Goal: Register for event/course

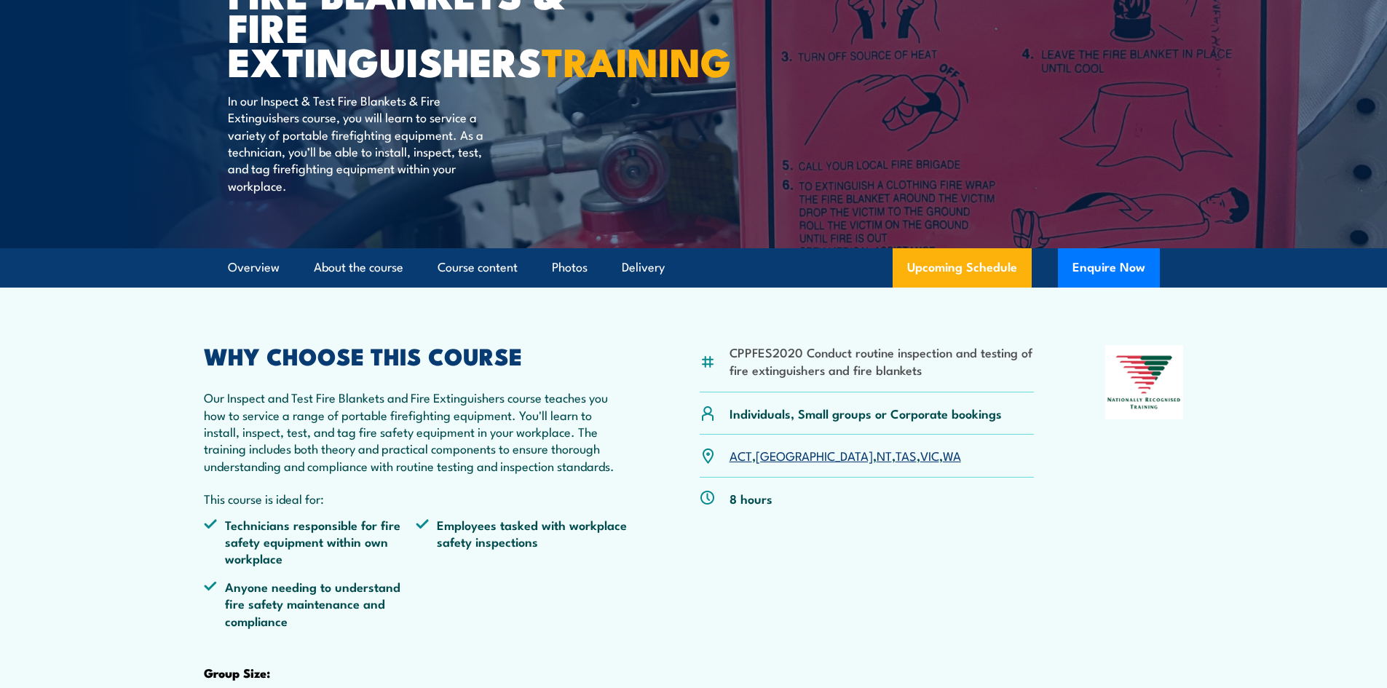
click at [943, 464] on link "WA" at bounding box center [952, 454] width 18 height 17
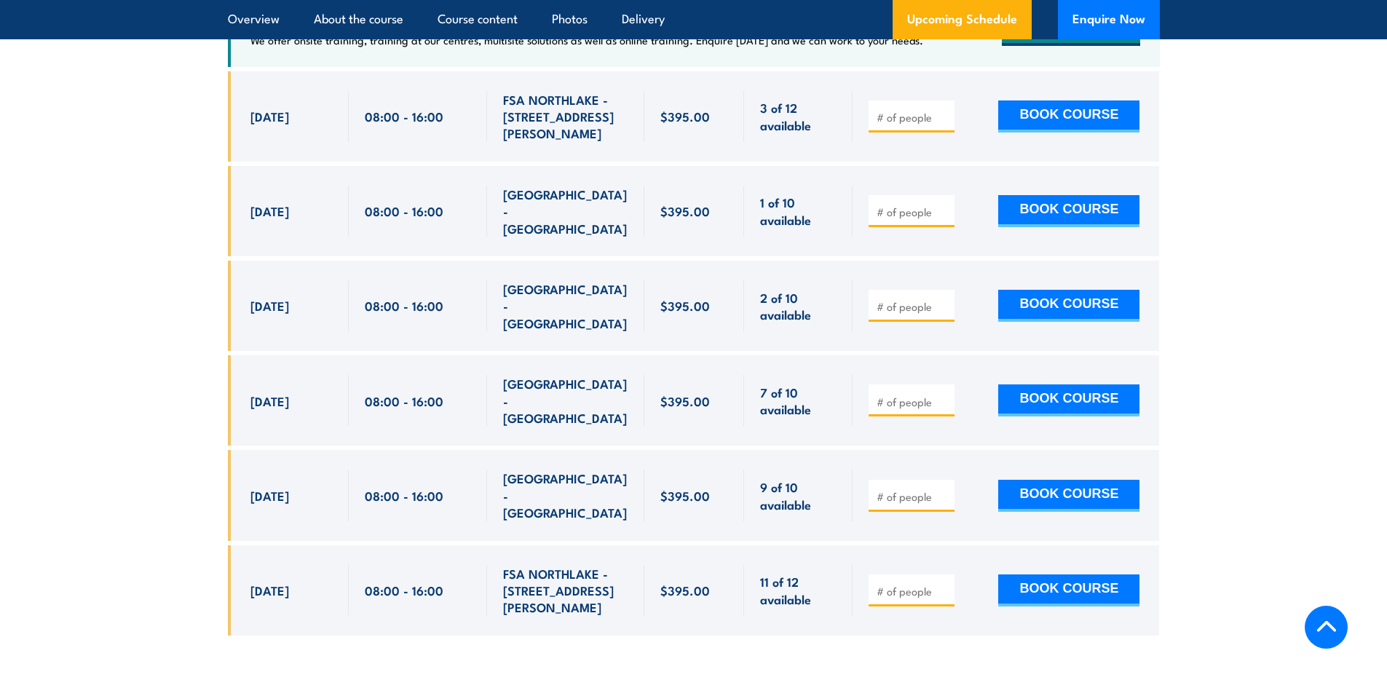
scroll to position [2851, 0]
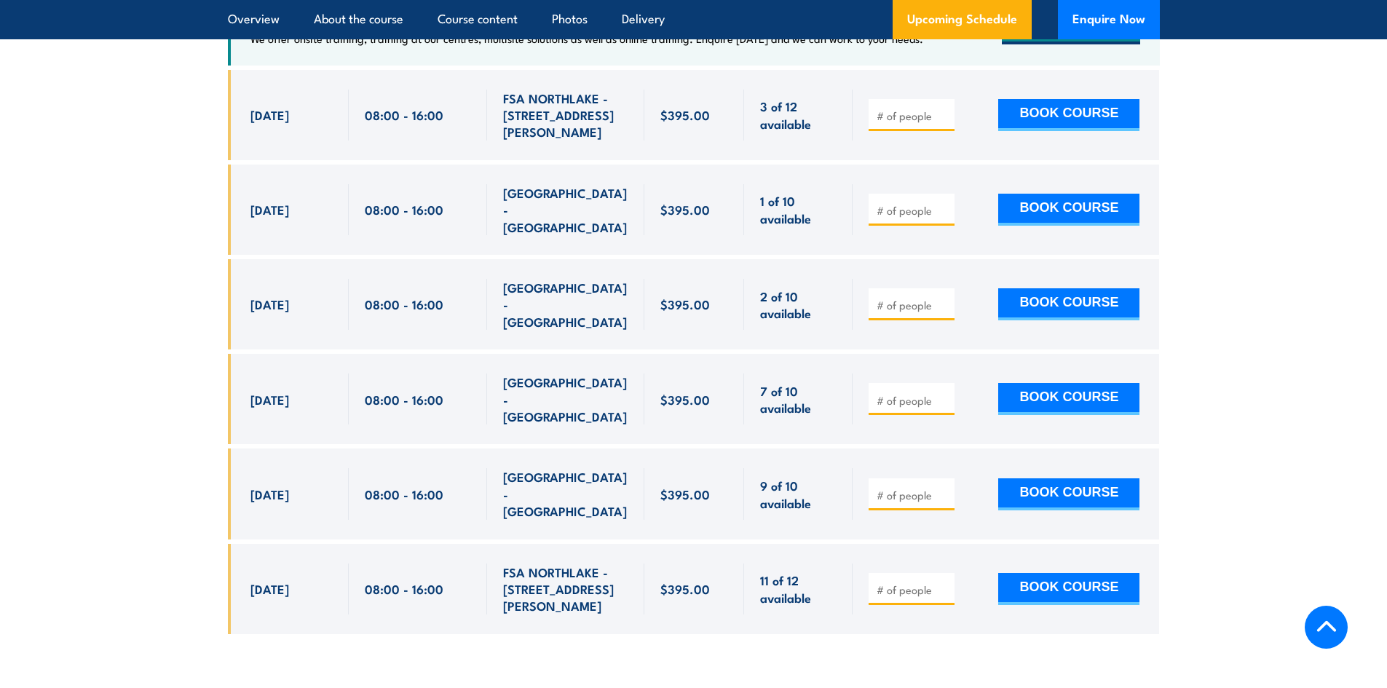
click at [889, 210] on input "number" at bounding box center [913, 210] width 73 height 15
click at [1218, 193] on section "UPCOMING SCHEDULE FOR - "Inspect and test fire blankets and fire extinguishers …" at bounding box center [693, 240] width 1387 height 831
click at [1051, 212] on button "BOOK COURSE" at bounding box center [1069, 210] width 141 height 32
type input "1"
click at [1235, 229] on section "UPCOMING SCHEDULE FOR - "Inspect and test fire blankets and fire extinguishers …" at bounding box center [693, 240] width 1387 height 831
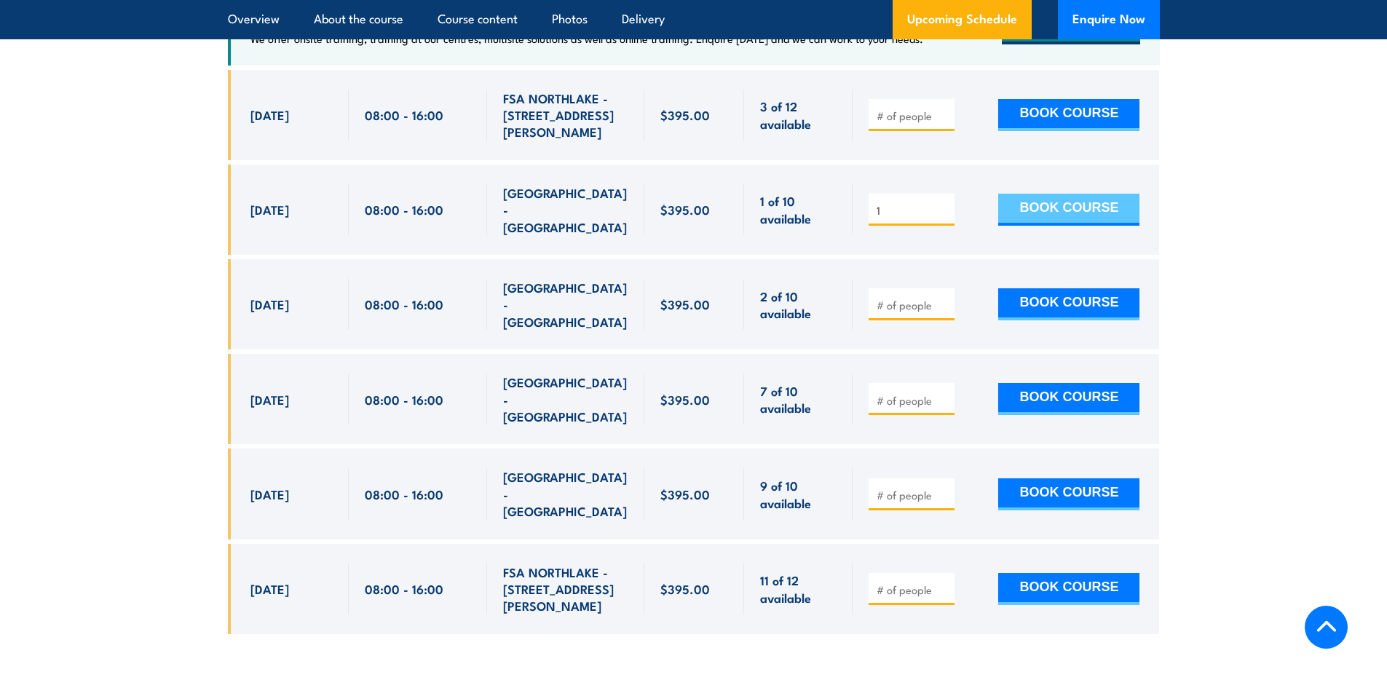
click at [1068, 218] on button "BOOK COURSE" at bounding box center [1069, 210] width 141 height 32
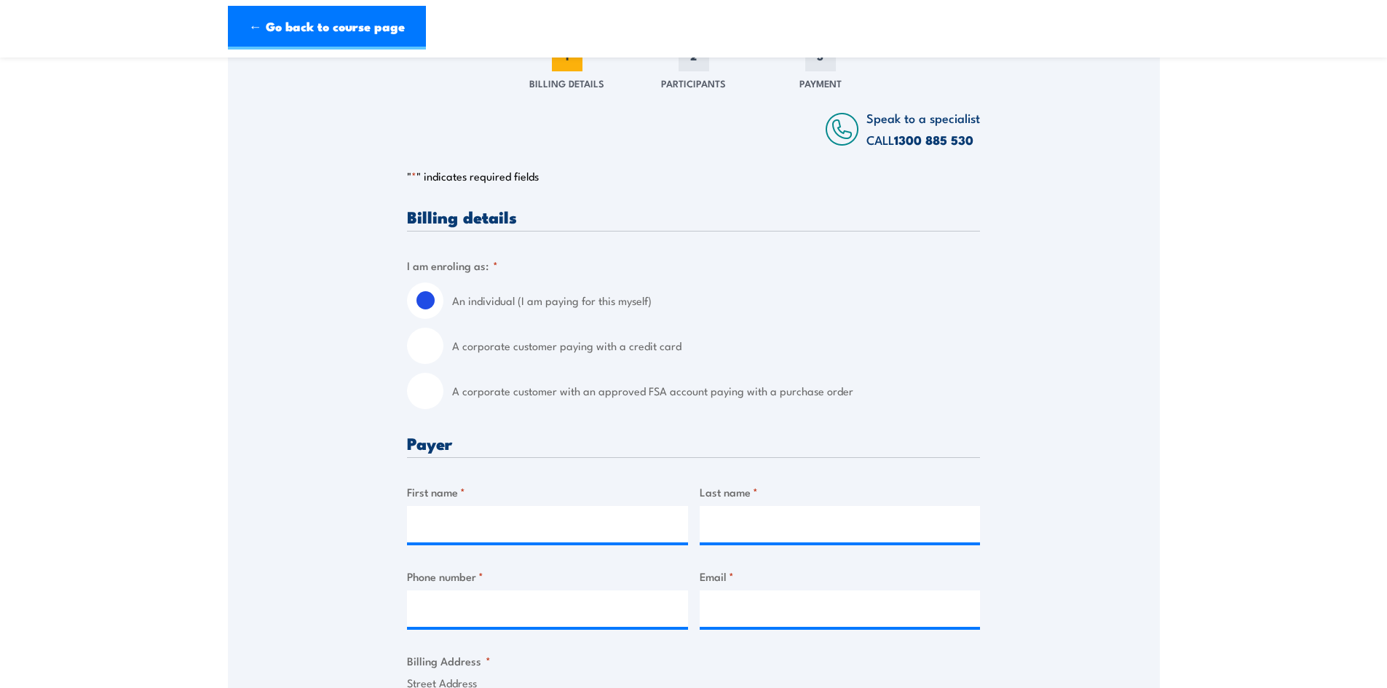
scroll to position [219, 0]
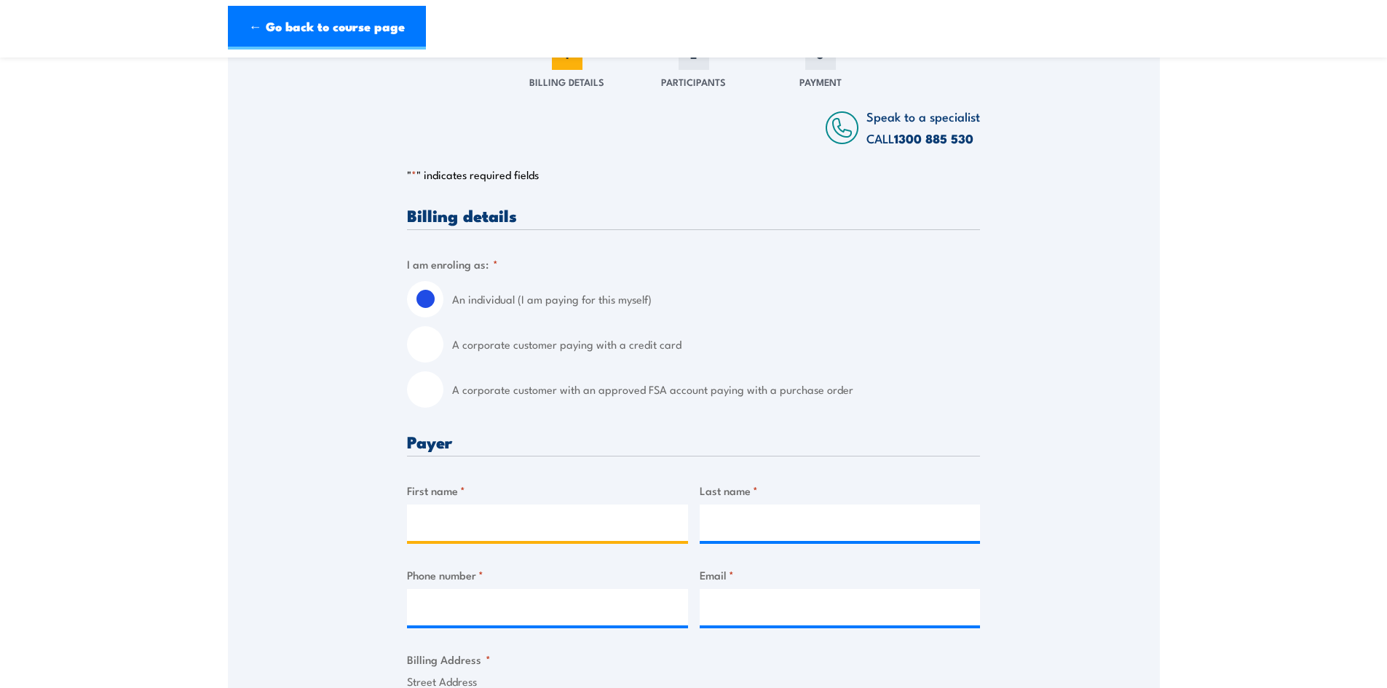
click at [479, 533] on input "First name *" at bounding box center [547, 523] width 281 height 36
type input "[PERSON_NAME]"
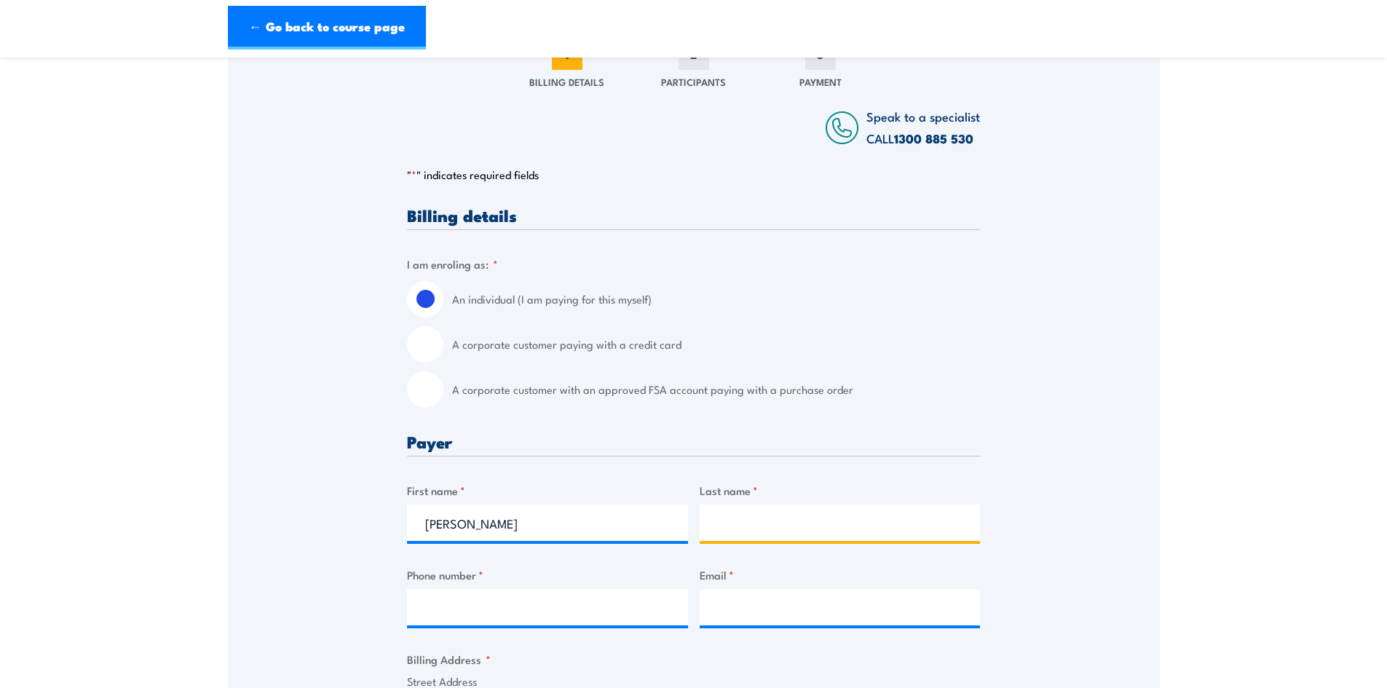
type input "[PERSON_NAME]"
type input "0412517336"
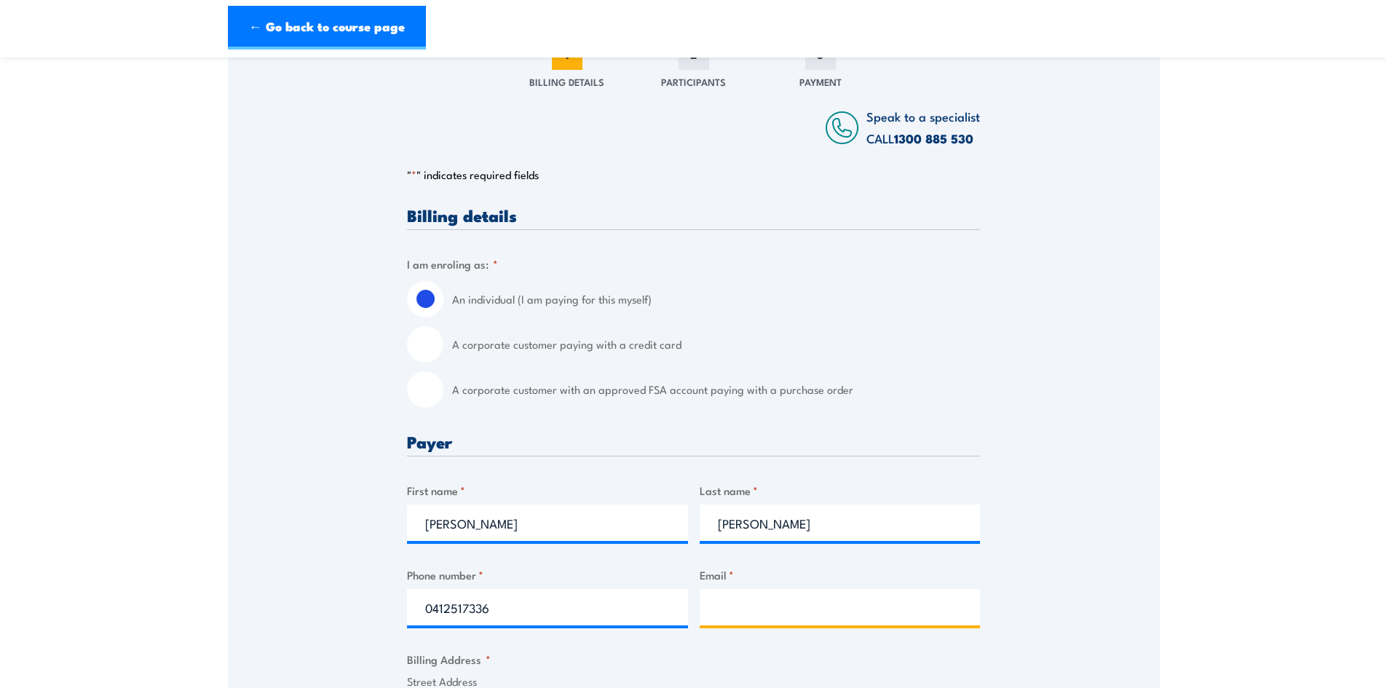
type input "[PERSON_NAME][EMAIL_ADDRESS][DOMAIN_NAME]"
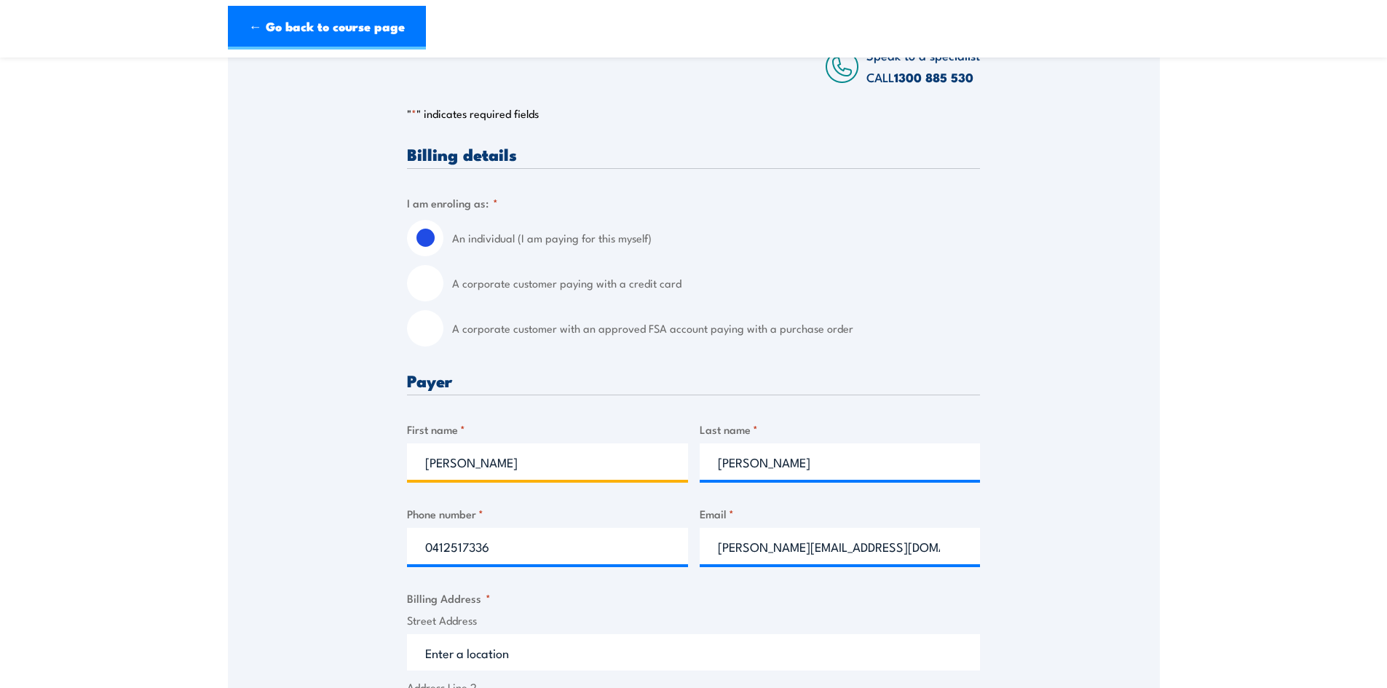
scroll to position [437, 0]
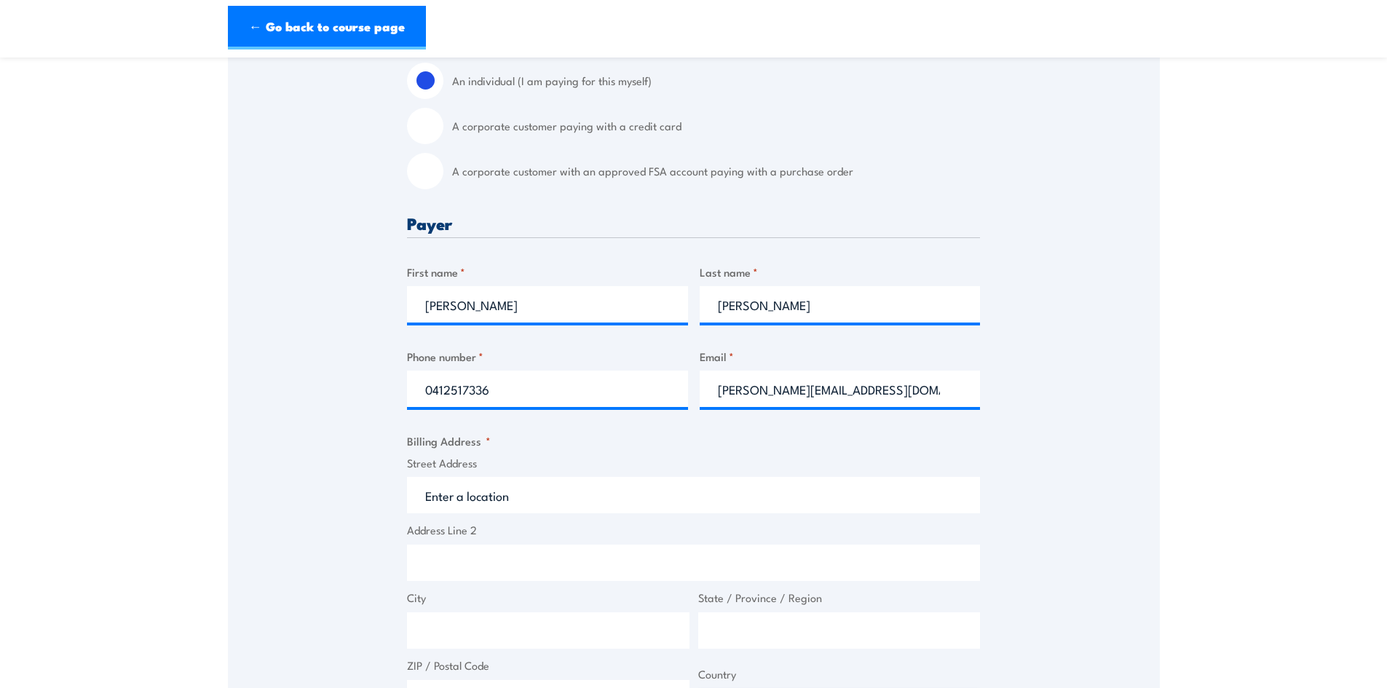
click at [519, 498] on input "Street Address" at bounding box center [693, 495] width 573 height 36
type input "[STREET_ADDRESS][PERSON_NAME]"
type input "10 Tarup Pl"
type input "[PERSON_NAME]"
type input "[GEOGRAPHIC_DATA]"
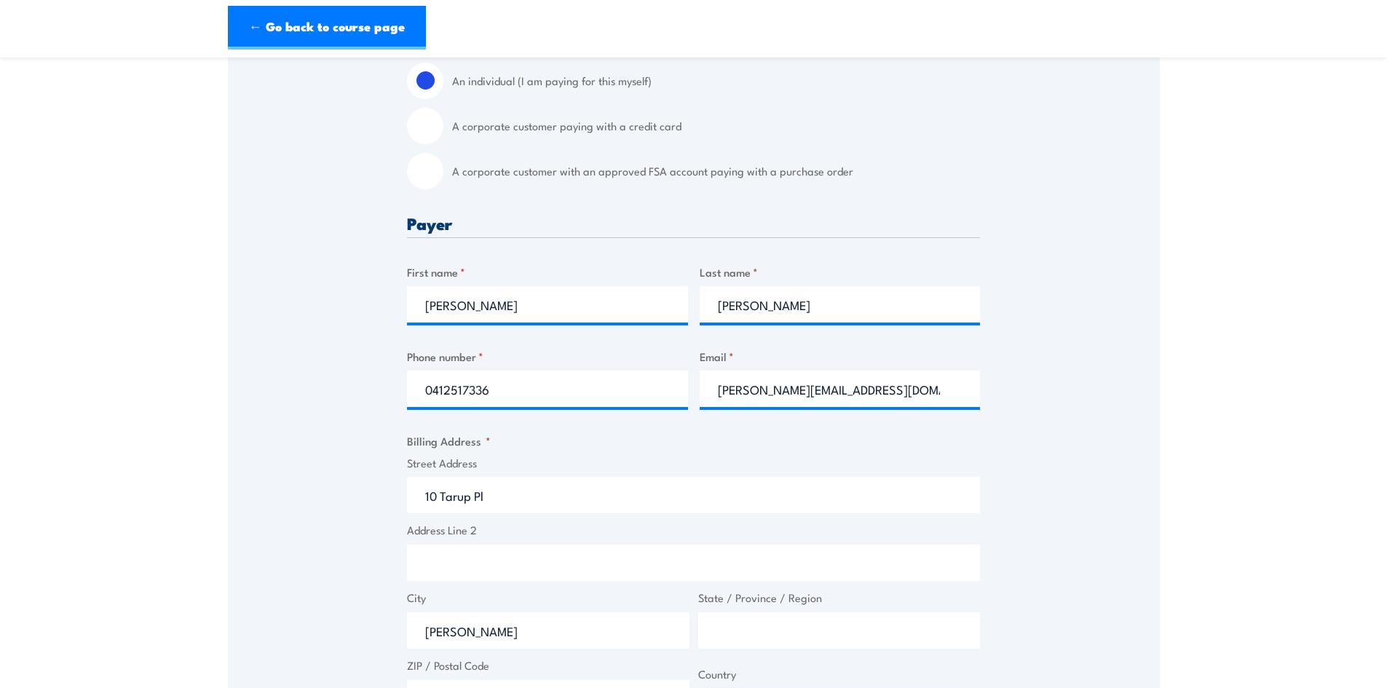
type input "6168"
select select "[GEOGRAPHIC_DATA]"
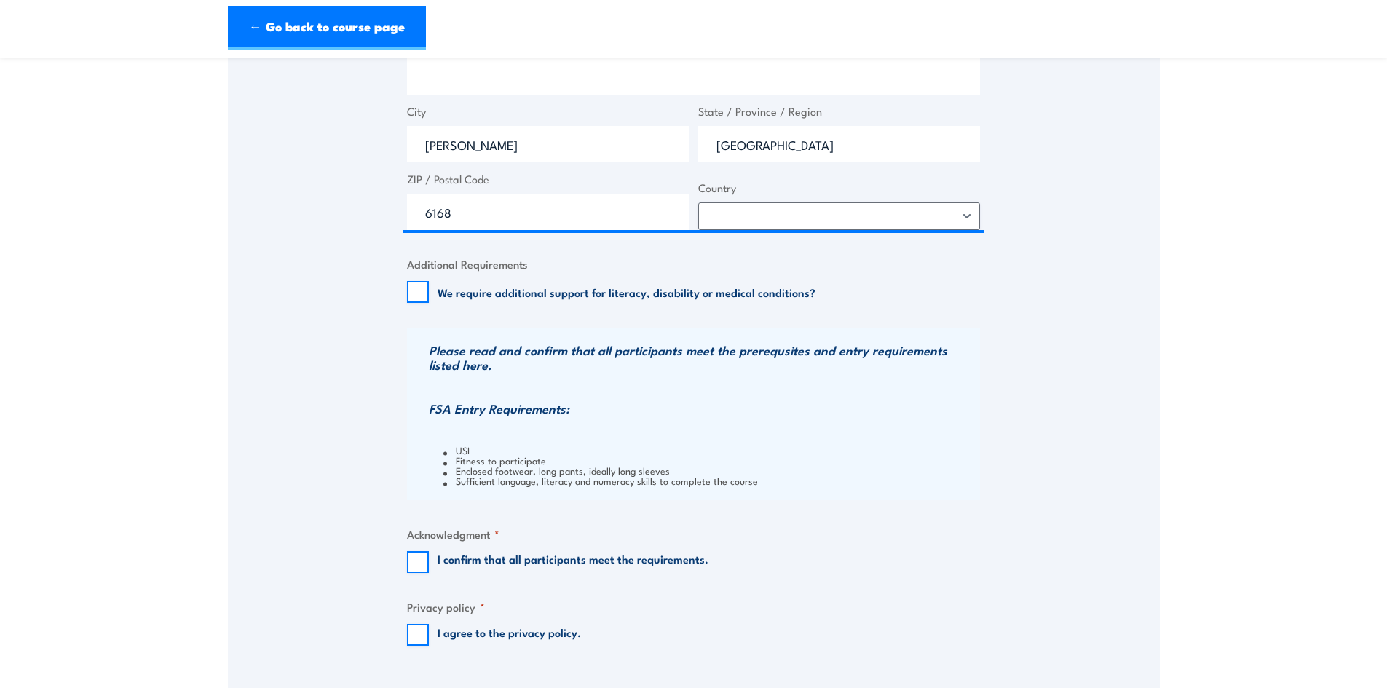
scroll to position [1020, 0]
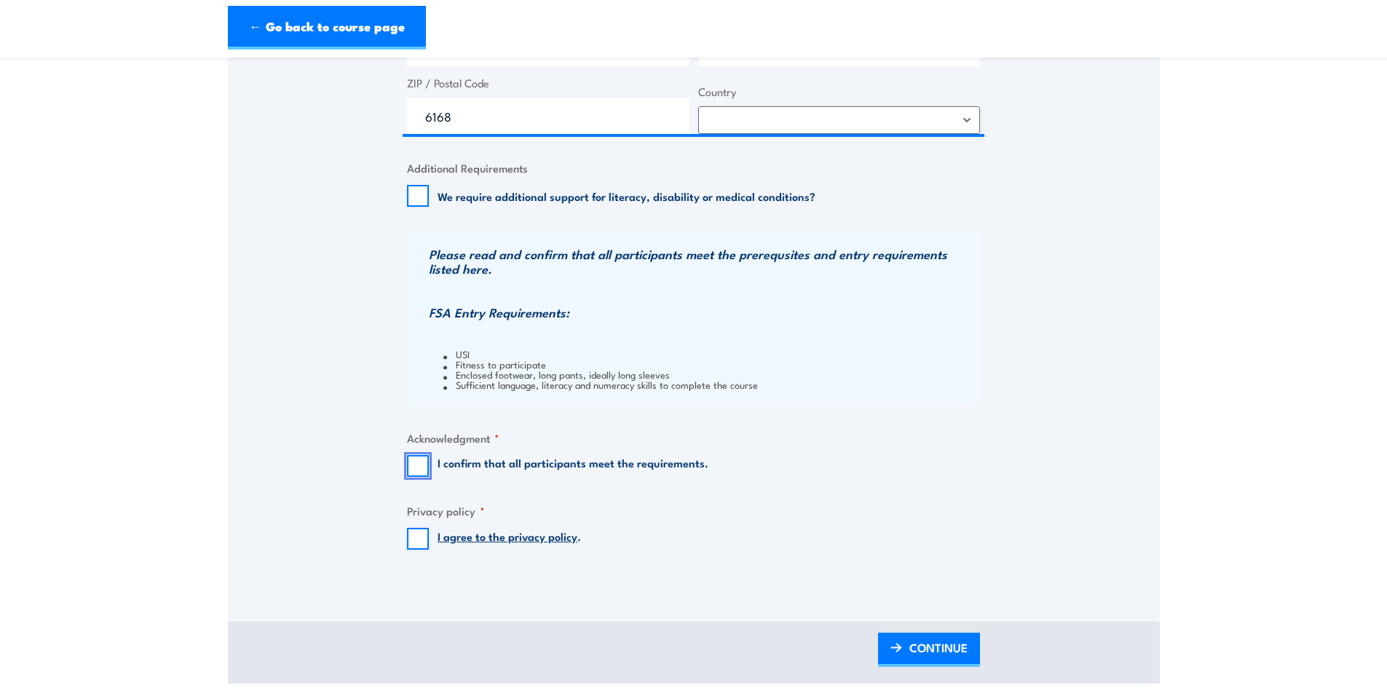
click at [425, 460] on input "I confirm that all participants meet the requirements." at bounding box center [418, 466] width 22 height 22
checkbox input "true"
click at [423, 533] on input "I agree to the privacy policy ." at bounding box center [418, 539] width 22 height 22
checkbox input "true"
click at [914, 642] on span "CONTINUE" at bounding box center [939, 648] width 58 height 39
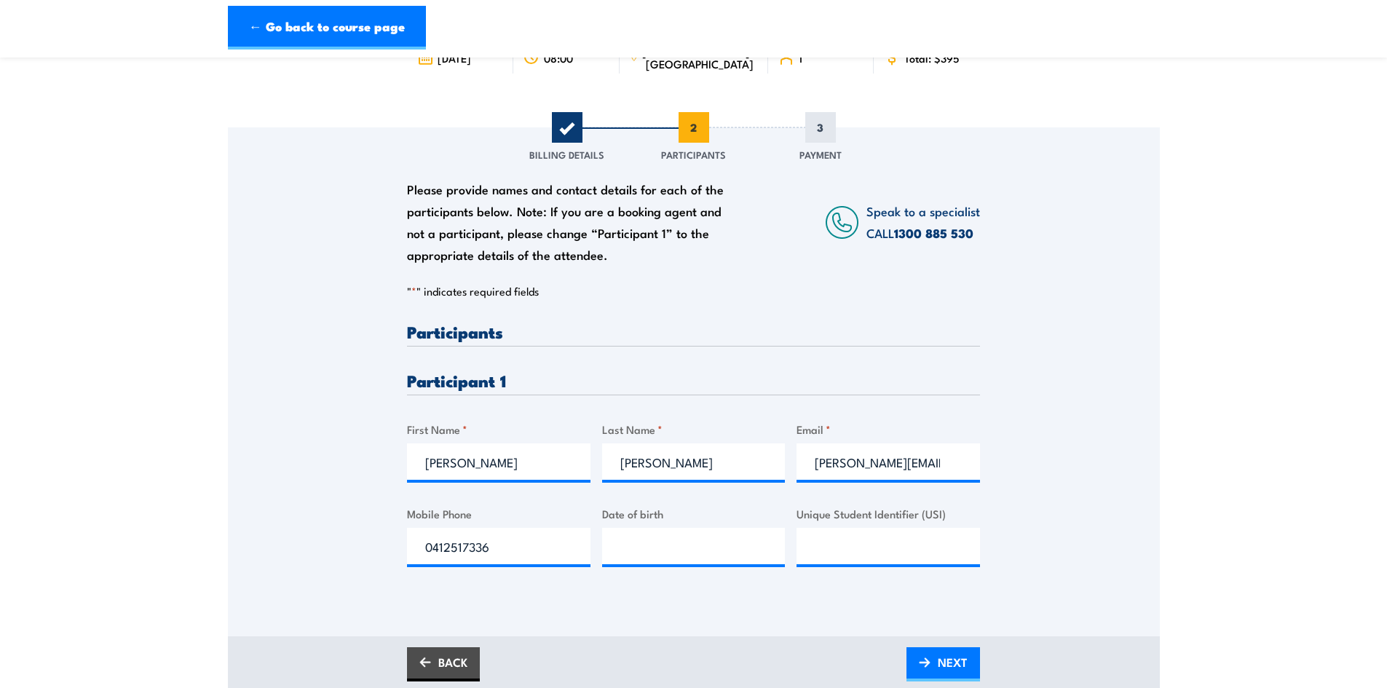
scroll to position [219, 0]
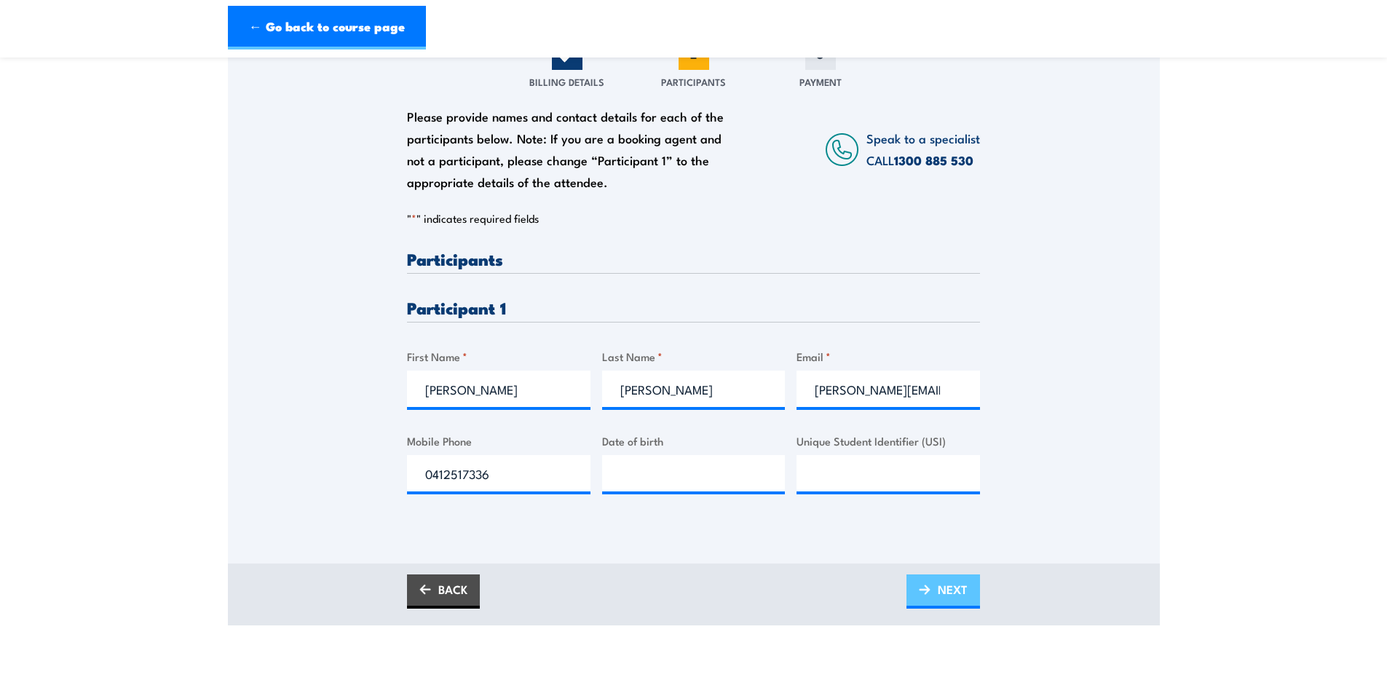
click at [953, 601] on span "NEXT" at bounding box center [953, 589] width 30 height 39
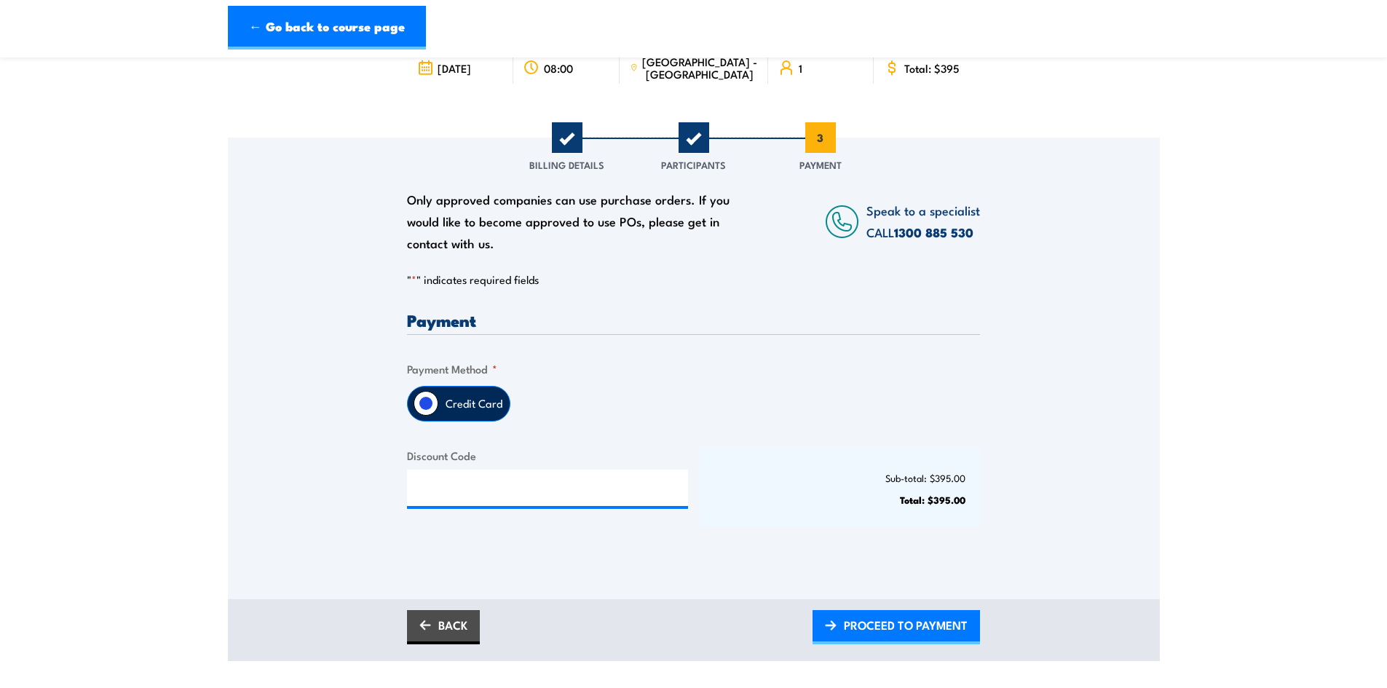
scroll to position [364, 0]
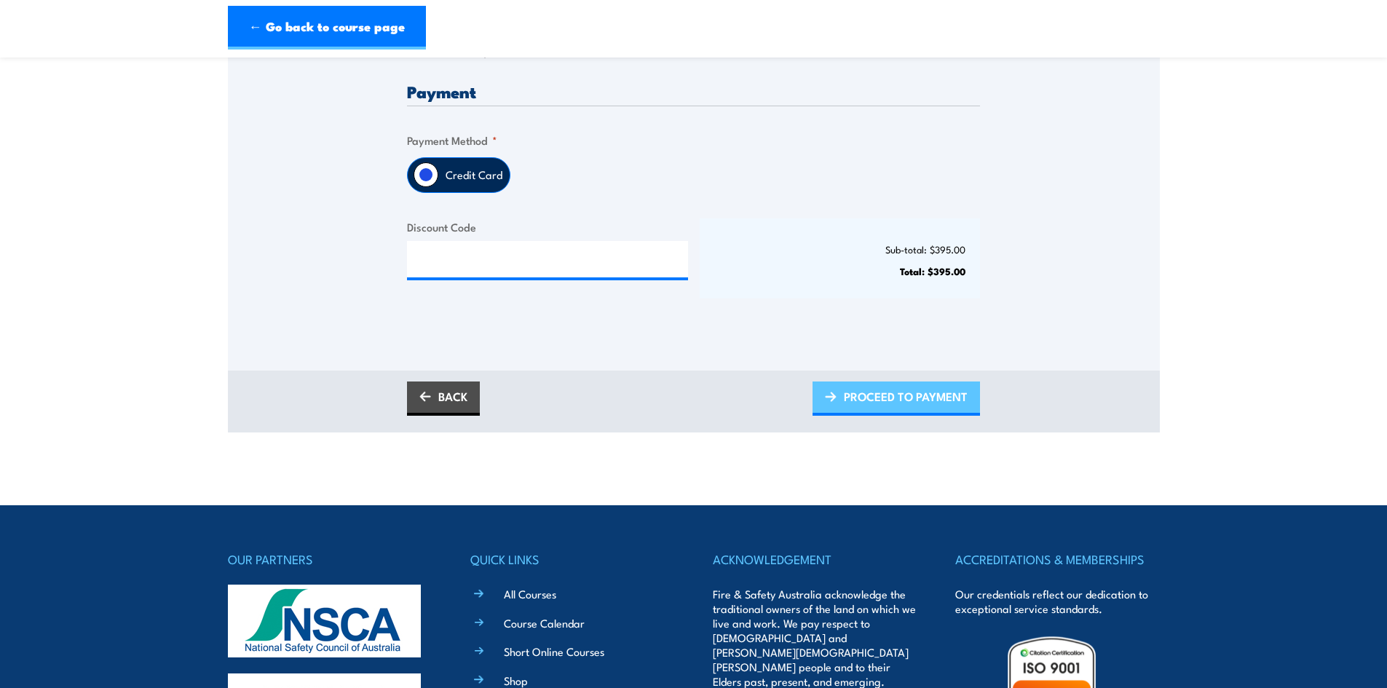
click at [883, 397] on span "PROCEED TO PAYMENT" at bounding box center [906, 396] width 124 height 39
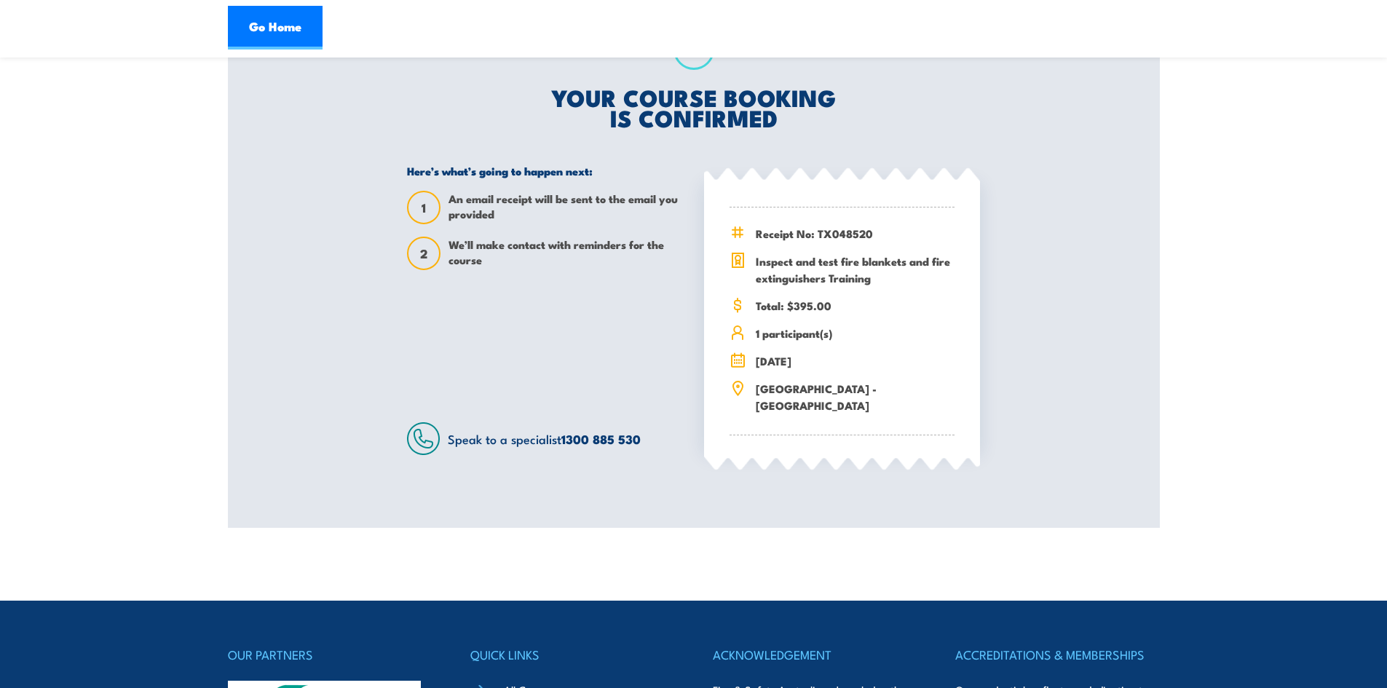
scroll to position [291, 0]
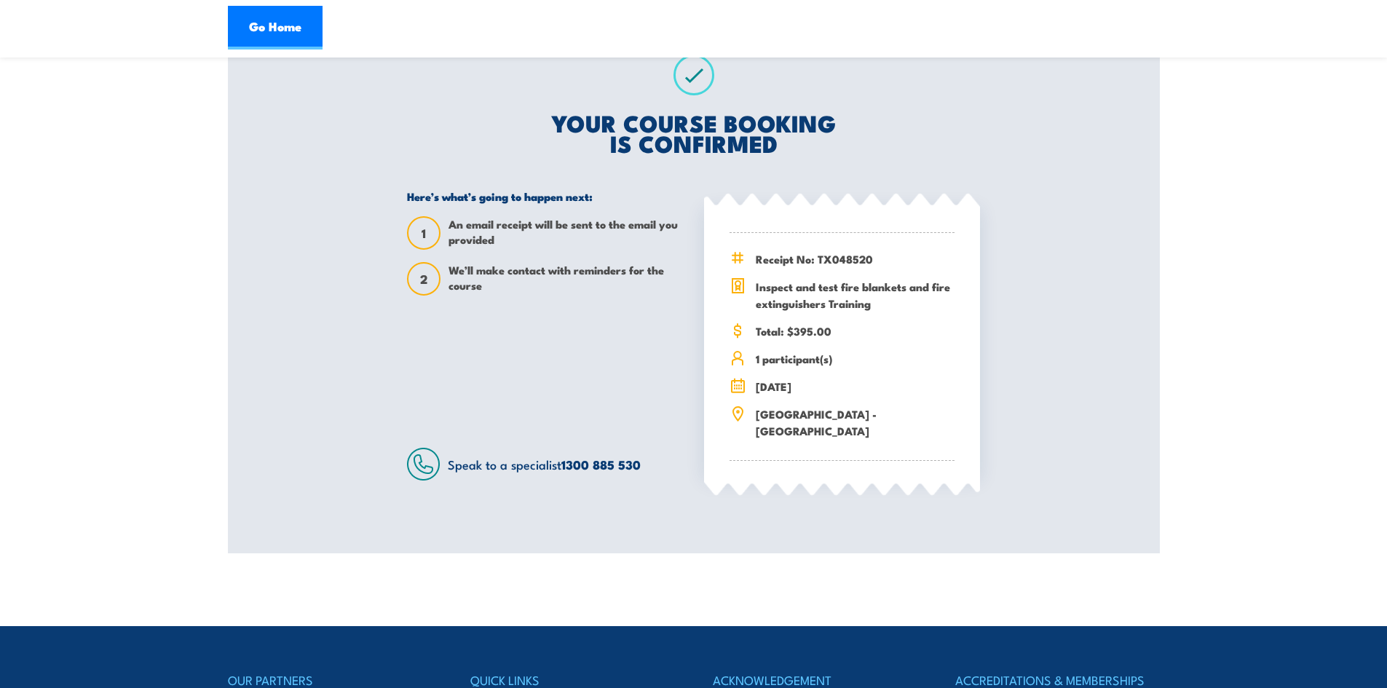
click at [1184, 350] on section "Inspect and test fire blankets and fire extinguishers Training [DATE] 08:00 1 1…" at bounding box center [693, 167] width 1387 height 772
click at [1347, 382] on section "Inspect and test fire blankets and fire extinguishers Training 9 October 2025 0…" at bounding box center [693, 167] width 1387 height 772
click at [778, 8] on div "Go Home" at bounding box center [694, 28] width 932 height 44
click at [1286, 396] on section "Inspect and test fire blankets and fire extinguishers Training 9 October 2025 0…" at bounding box center [693, 167] width 1387 height 772
